Goal: Find specific page/section: Find specific page/section

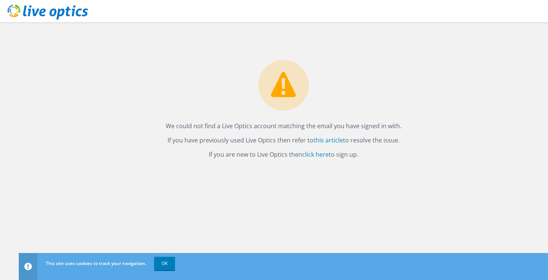
drag, startPoint x: 172, startPoint y: 261, endPoint x: 182, endPoint y: 258, distance: 10.8
click at [172, 261] on link "OK" at bounding box center [164, 263] width 21 height 13
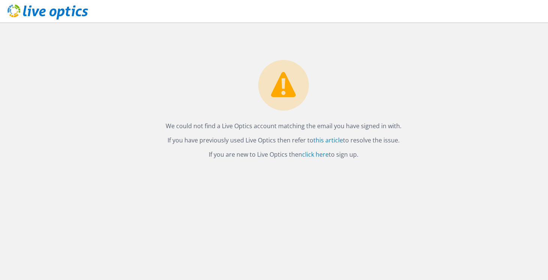
click at [289, 190] on div "We could not find a Live Optics account matching the email you have signed in w…" at bounding box center [283, 151] width 529 height 258
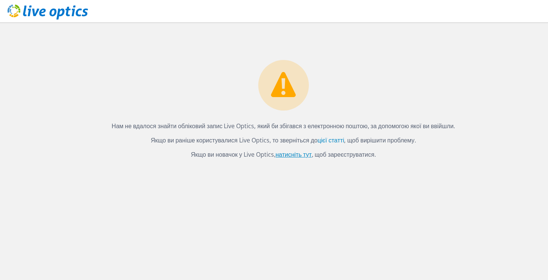
click at [294, 156] on link "натисніть тут" at bounding box center [294, 154] width 36 height 8
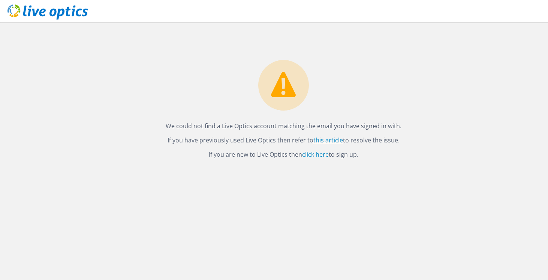
click at [333, 142] on link "this article" at bounding box center [328, 140] width 30 height 8
click at [319, 157] on link "click here" at bounding box center [315, 154] width 27 height 8
click at [55, 11] on use at bounding box center [47, 11] width 81 height 15
